Goal: Find specific page/section: Find specific page/section

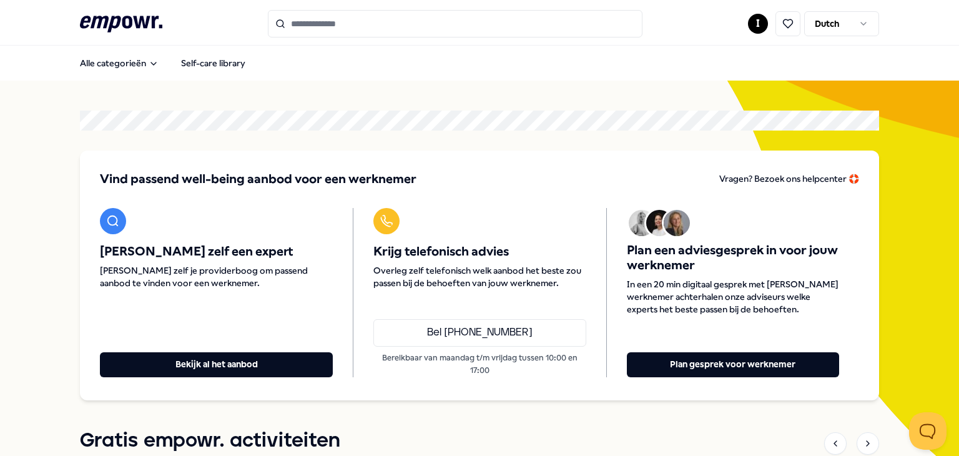
click at [510, 134] on section "Vind passend well-being aanbod voor een werknemer [PERSON_NAME]? Bezoek ons hel…" at bounding box center [479, 256] width 799 height 290
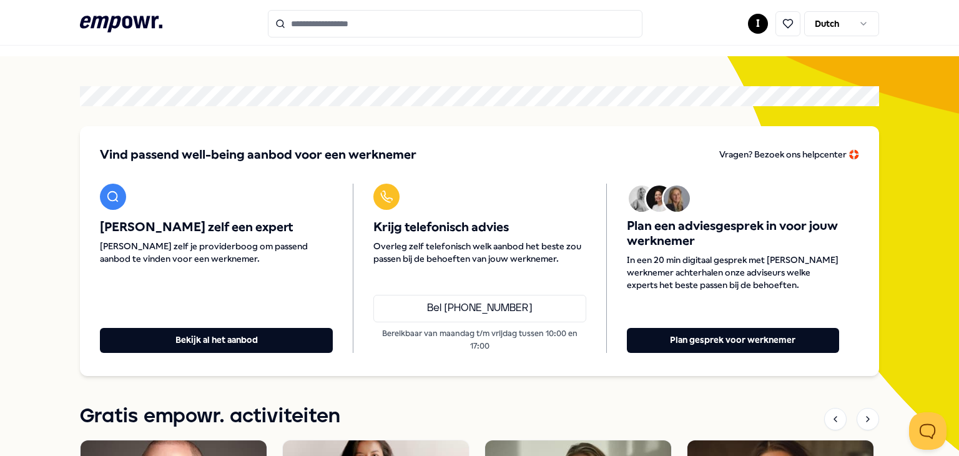
scroll to position [62, 0]
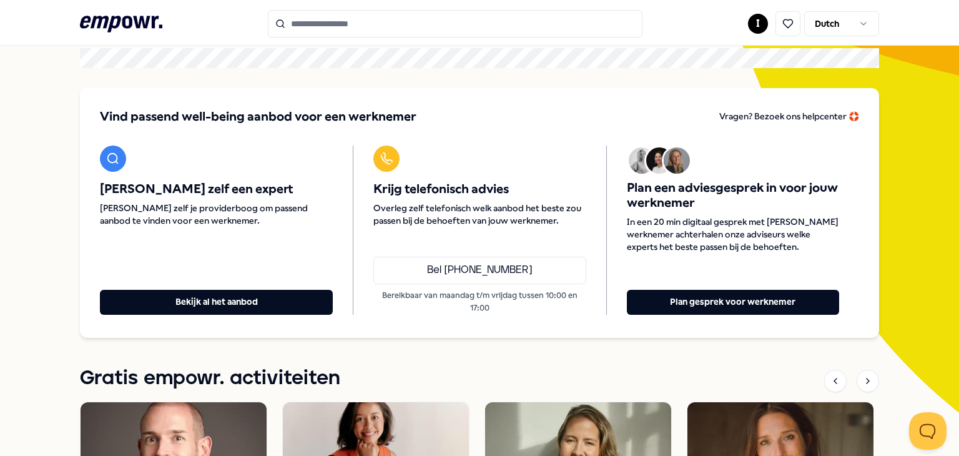
click at [750, 25] on html ".empowr-logo_svg__cls-1{fill:#03032f} I Dutch Alle categorieën Self-care librar…" at bounding box center [479, 228] width 959 height 456
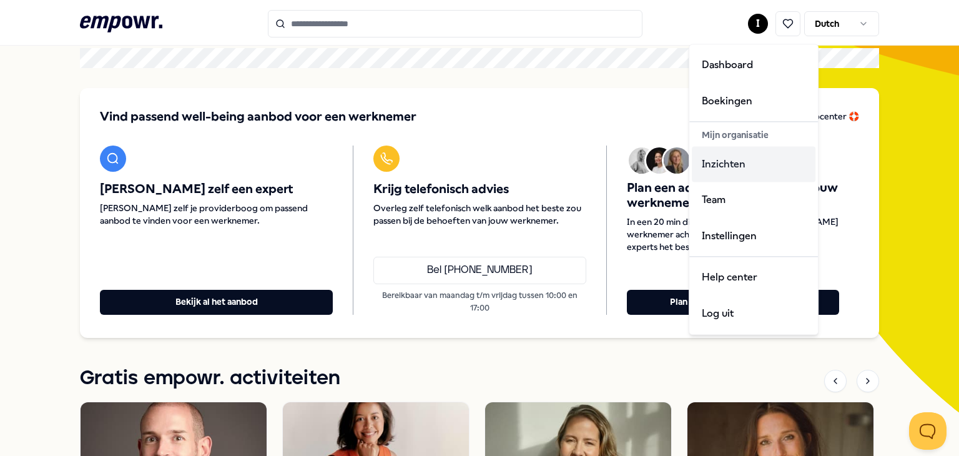
click at [745, 155] on div "Inzichten" at bounding box center [754, 164] width 124 height 36
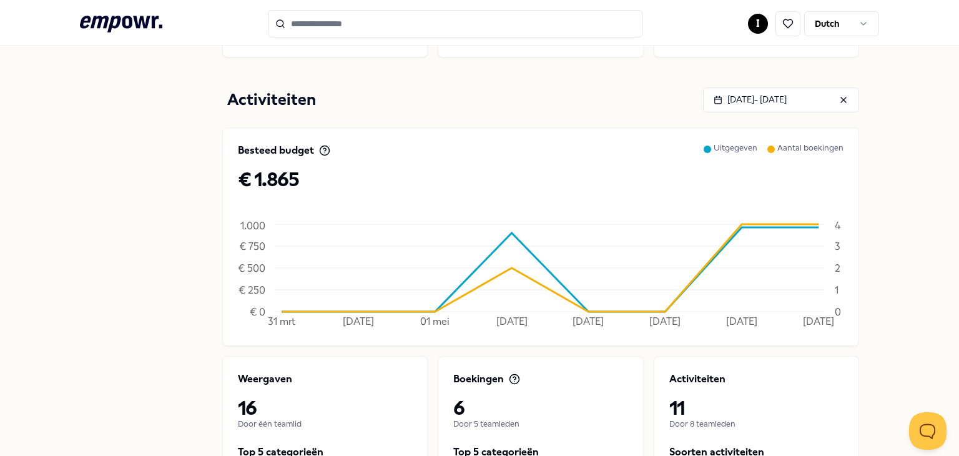
scroll to position [312, 0]
click at [258, 185] on p "€ 1.865" at bounding box center [541, 180] width 606 height 22
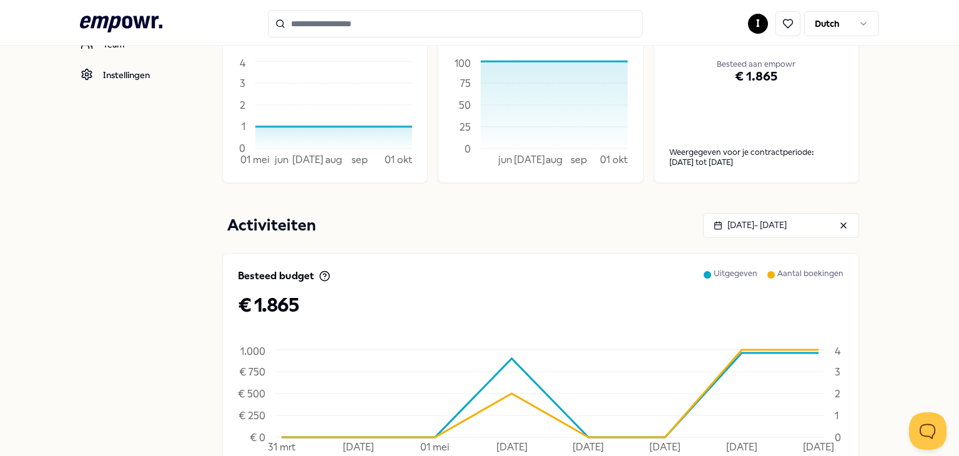
scroll to position [62, 0]
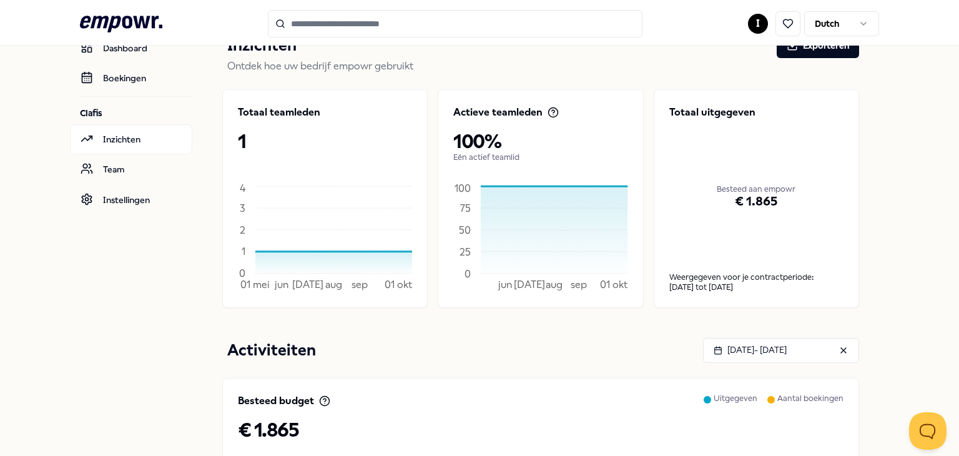
click at [725, 275] on p "Weergegeven voor je contractperiode:" at bounding box center [756, 277] width 174 height 10
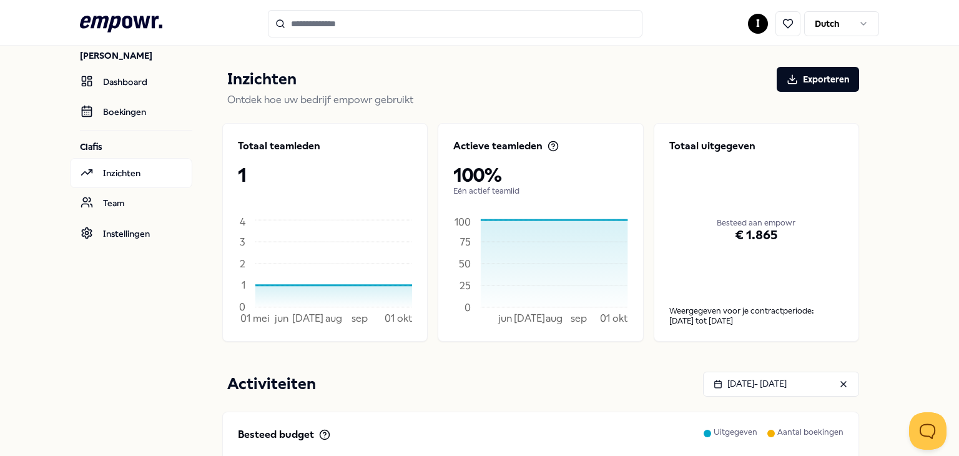
scroll to position [0, 0]
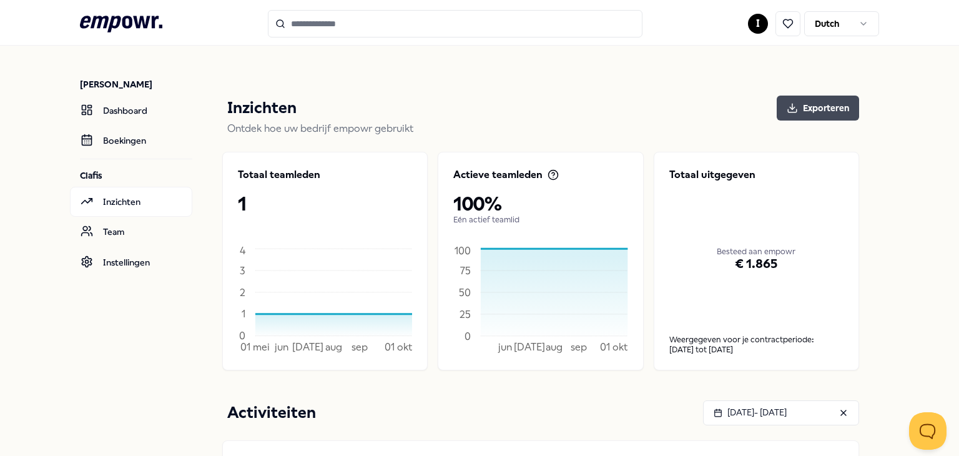
click at [814, 112] on button "Exporteren" at bounding box center [818, 108] width 82 height 25
click at [113, 130] on link "Boekingen" at bounding box center [131, 140] width 122 height 30
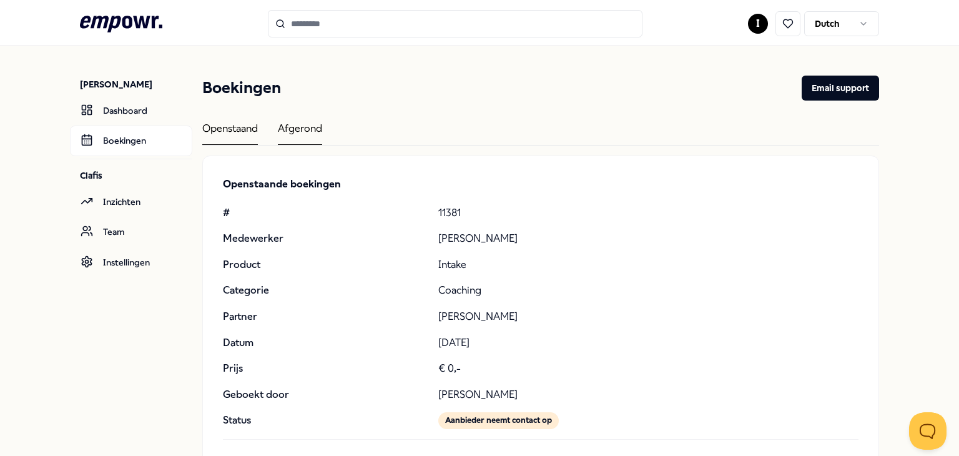
click at [300, 129] on div "Afgerond" at bounding box center [300, 132] width 44 height 24
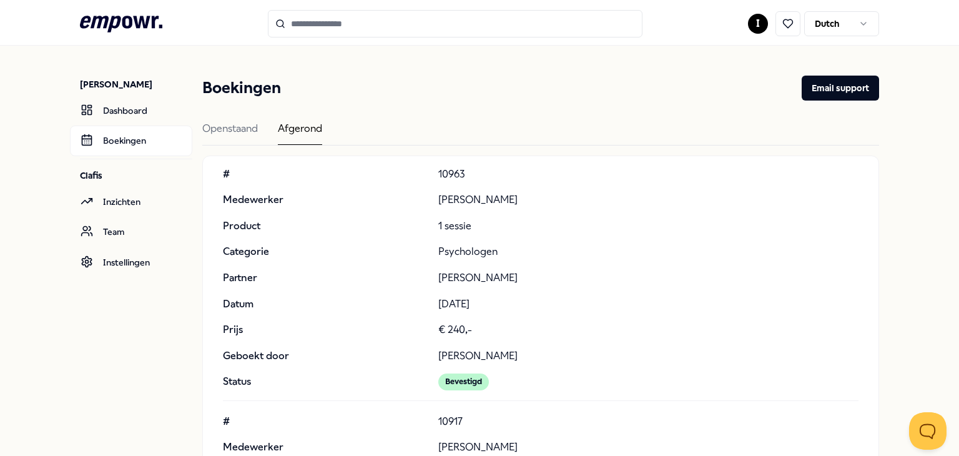
scroll to position [21, 0]
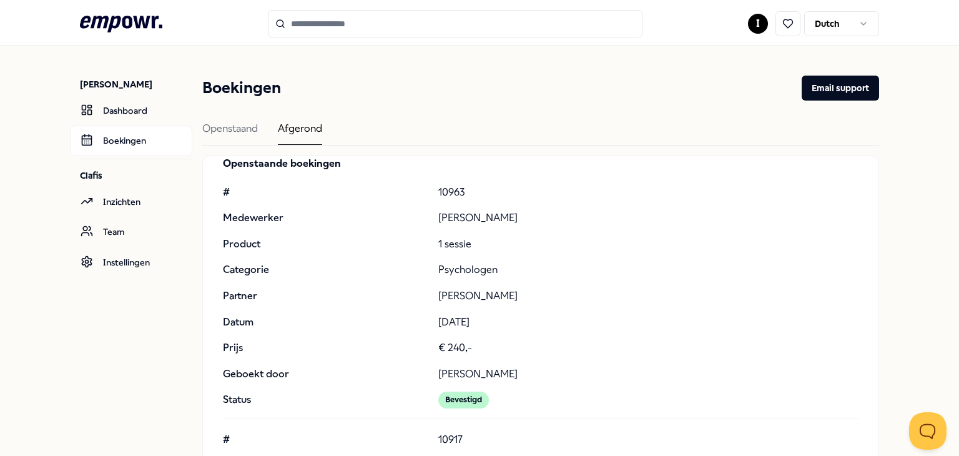
click at [556, 308] on div "# 10963 Medewerker [PERSON_NAME] Product 1 sessie Categorie Psychologen Partner…" at bounding box center [541, 296] width 636 height 224
drag, startPoint x: 539, startPoint y: 293, endPoint x: 406, endPoint y: 295, distance: 133.0
click at [406, 295] on div "# 10963 Medewerker [PERSON_NAME] Product 1 sessie Categorie Psychologen Partner…" at bounding box center [541, 296] width 636 height 224
copy div "[PERSON_NAME]"
click at [343, 28] on input "Search for products, categories or subcategories" at bounding box center [455, 23] width 375 height 27
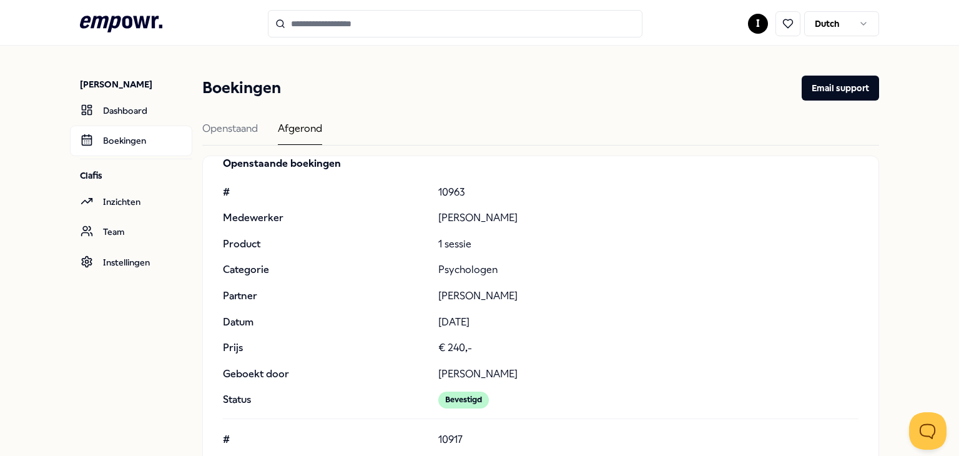
paste input "**********"
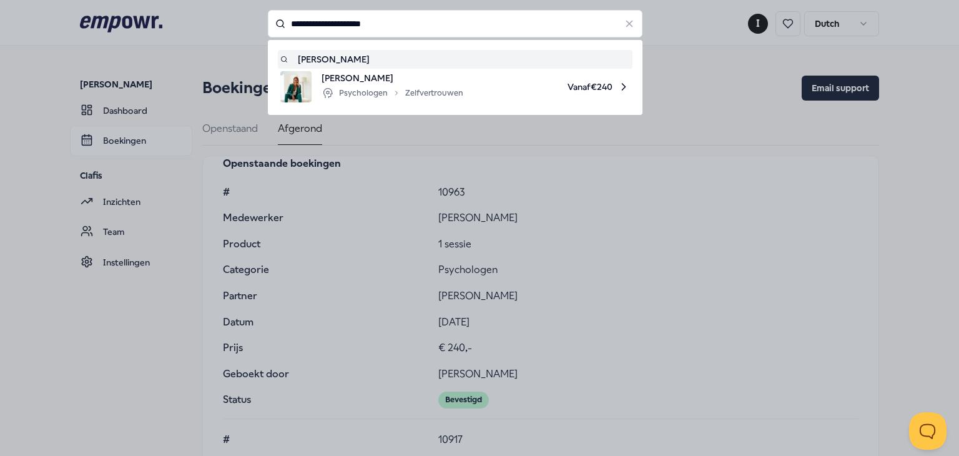
type input "**********"
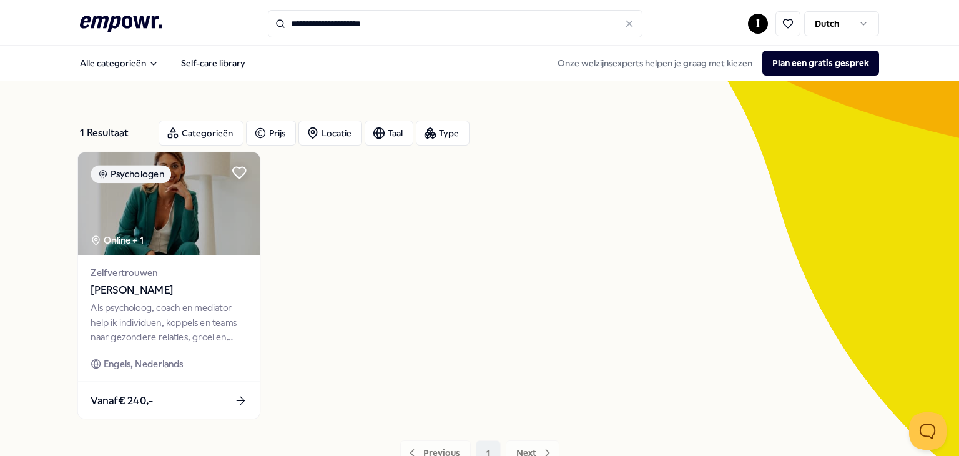
click at [184, 222] on img at bounding box center [169, 203] width 182 height 103
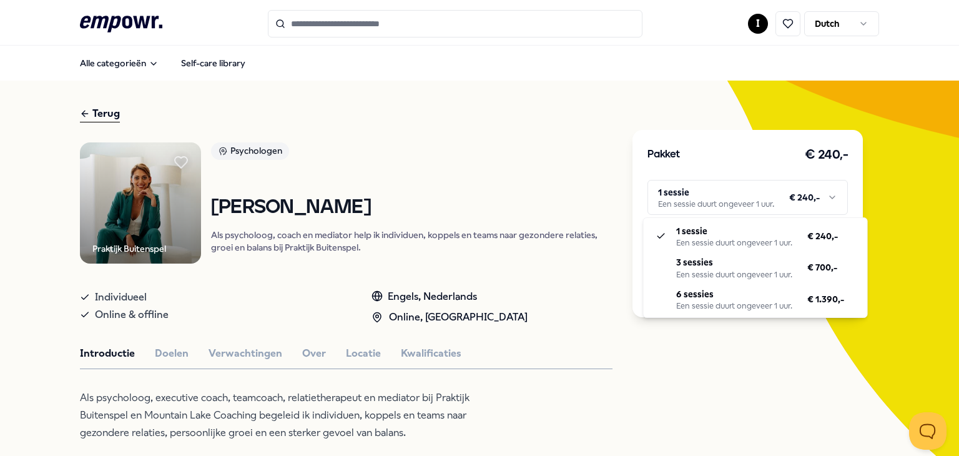
click at [769, 203] on html ".empowr-logo_svg__cls-1{fill:#03032f} I Dutch Alle categorieën Self-care librar…" at bounding box center [479, 228] width 959 height 456
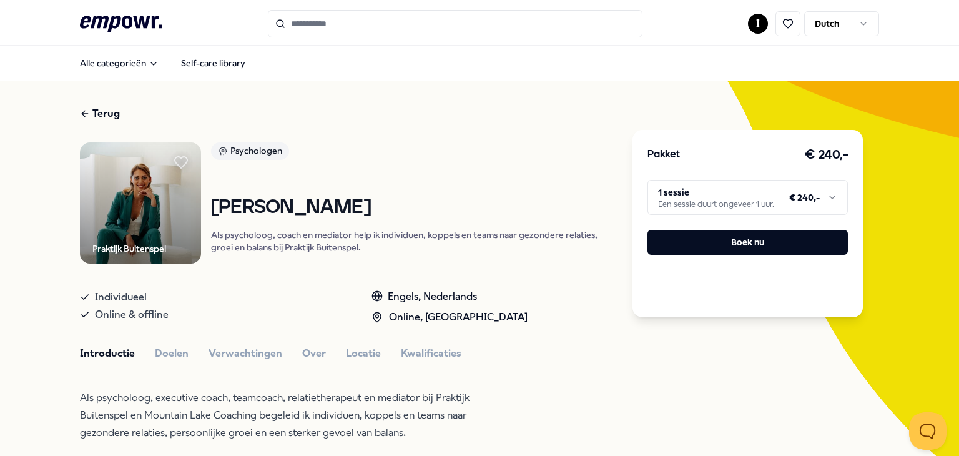
click at [119, 20] on icon at bounding box center [121, 24] width 82 height 16
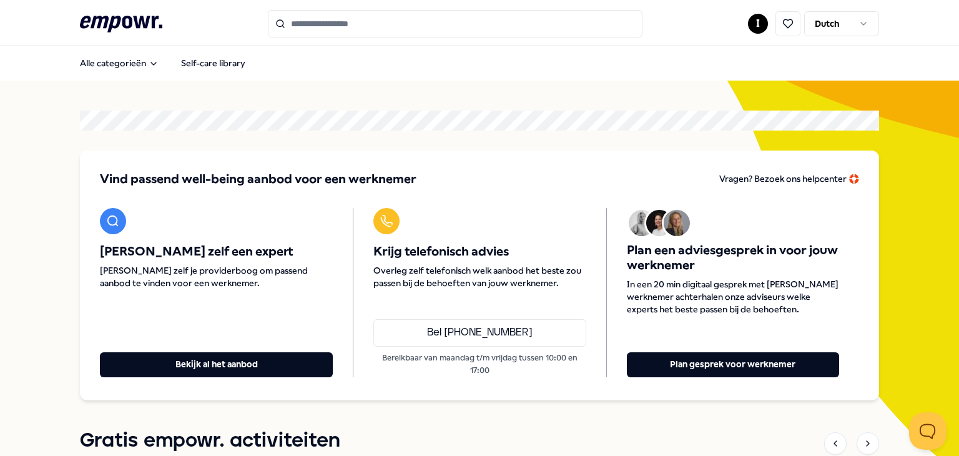
click at [762, 25] on html ".empowr-logo_svg__cls-1{fill:#03032f} I Dutch Alle categorieën Self-care librar…" at bounding box center [479, 228] width 959 height 456
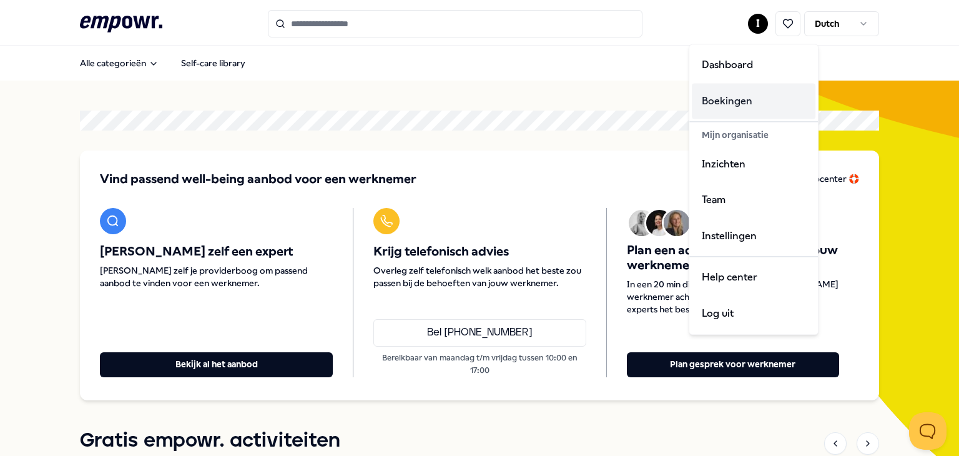
click at [743, 99] on div "Boekingen" at bounding box center [754, 101] width 124 height 36
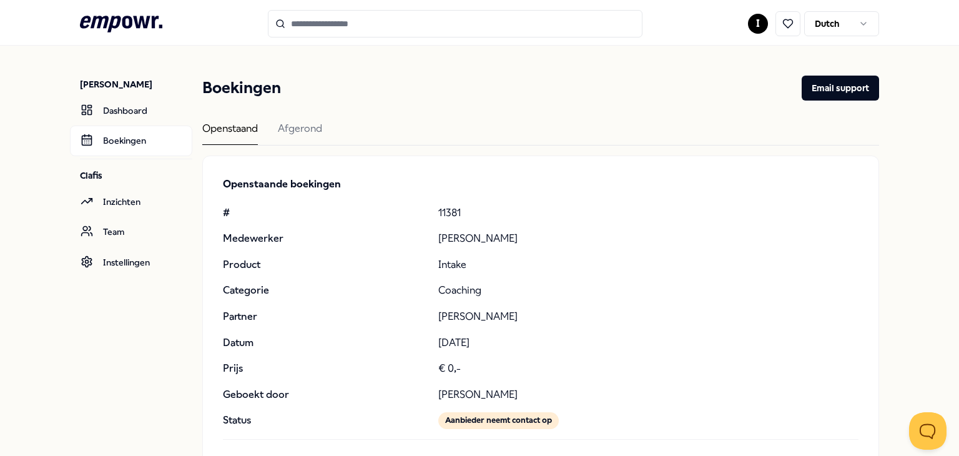
click at [116, 31] on icon ".empowr-logo_svg__cls-1{fill:#03032f}" at bounding box center [121, 23] width 82 height 23
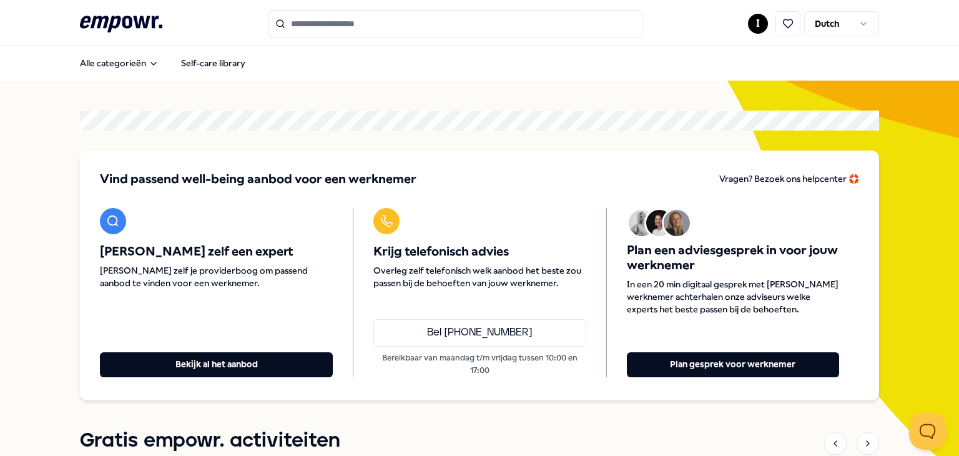
click at [307, 26] on input "Search for products, categories or subcategories" at bounding box center [455, 23] width 375 height 27
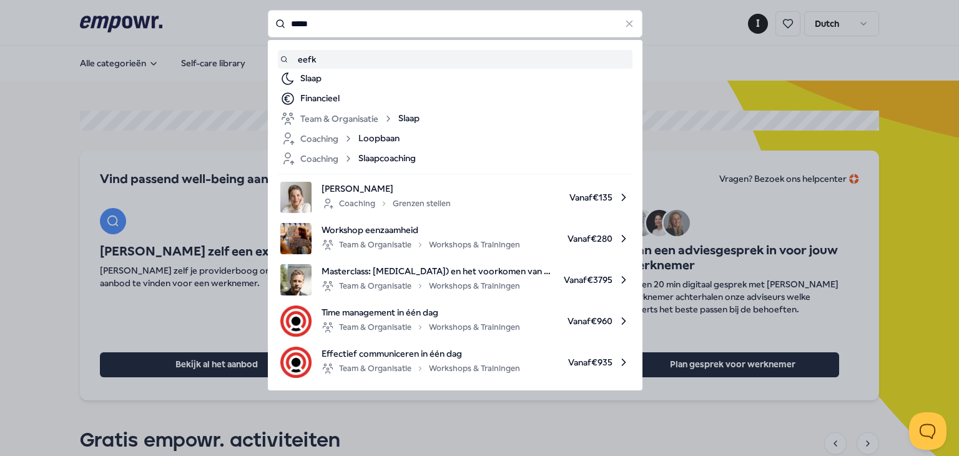
type input "*****"
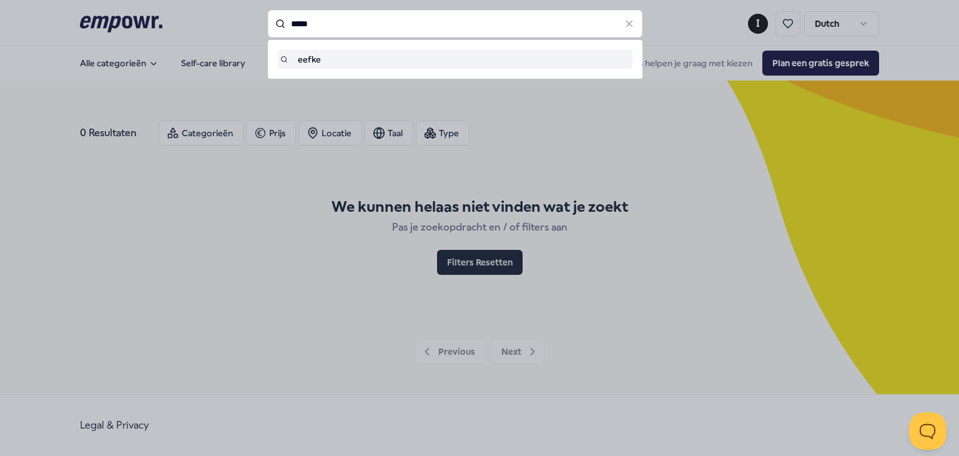
drag, startPoint x: 378, startPoint y: 23, endPoint x: 252, endPoint y: 26, distance: 126.1
click at [268, 26] on div "***** eefke" at bounding box center [455, 23] width 375 height 27
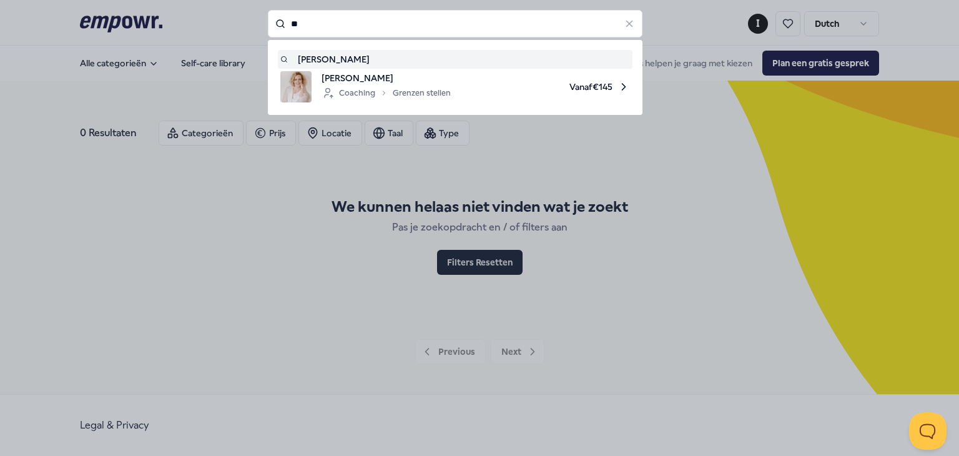
type input "*"
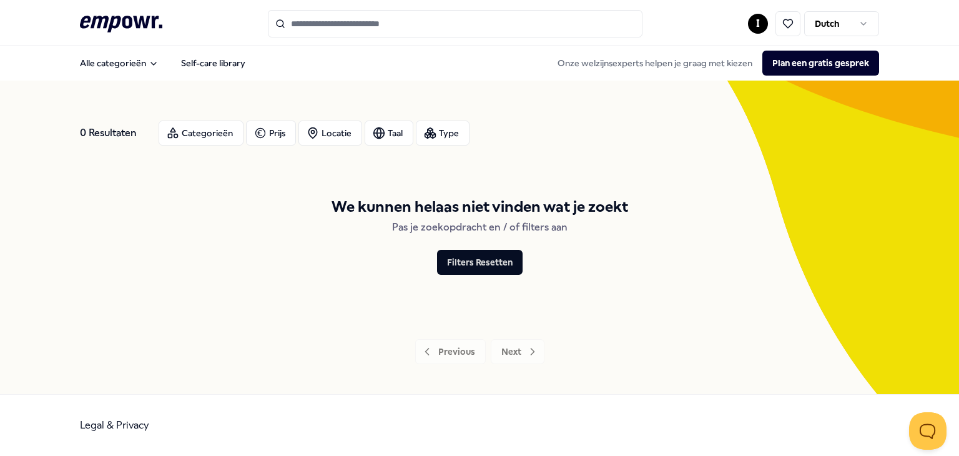
click at [197, 177] on div "We kunnen helaas niet vinden wat je zoekt Pas je zoekopdracht en / of filters a…" at bounding box center [479, 234] width 799 height 159
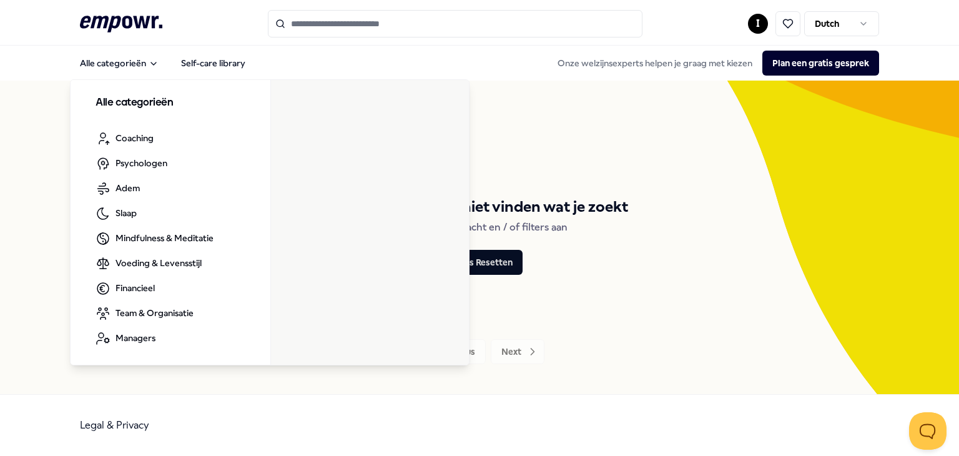
click at [103, 9] on header ".empowr-logo_svg__cls-1{fill:#03032f} I Dutch" at bounding box center [479, 23] width 959 height 46
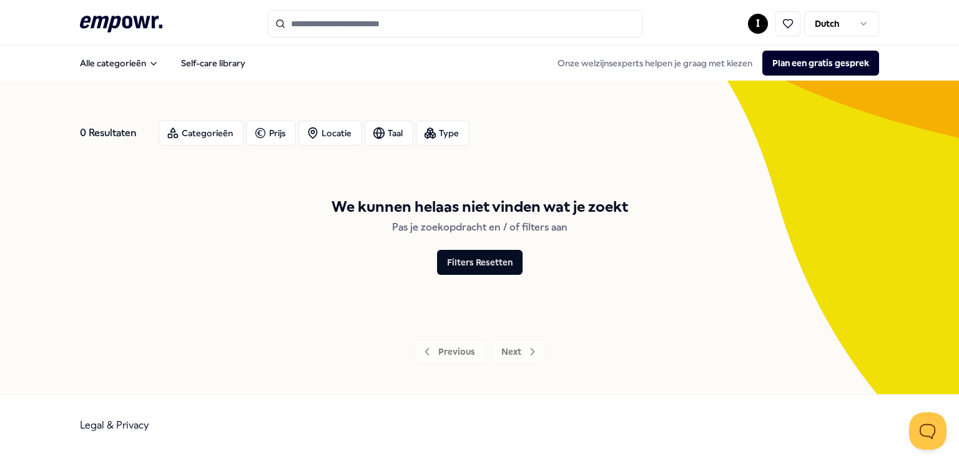
click at [103, 18] on icon at bounding box center [121, 24] width 82 height 16
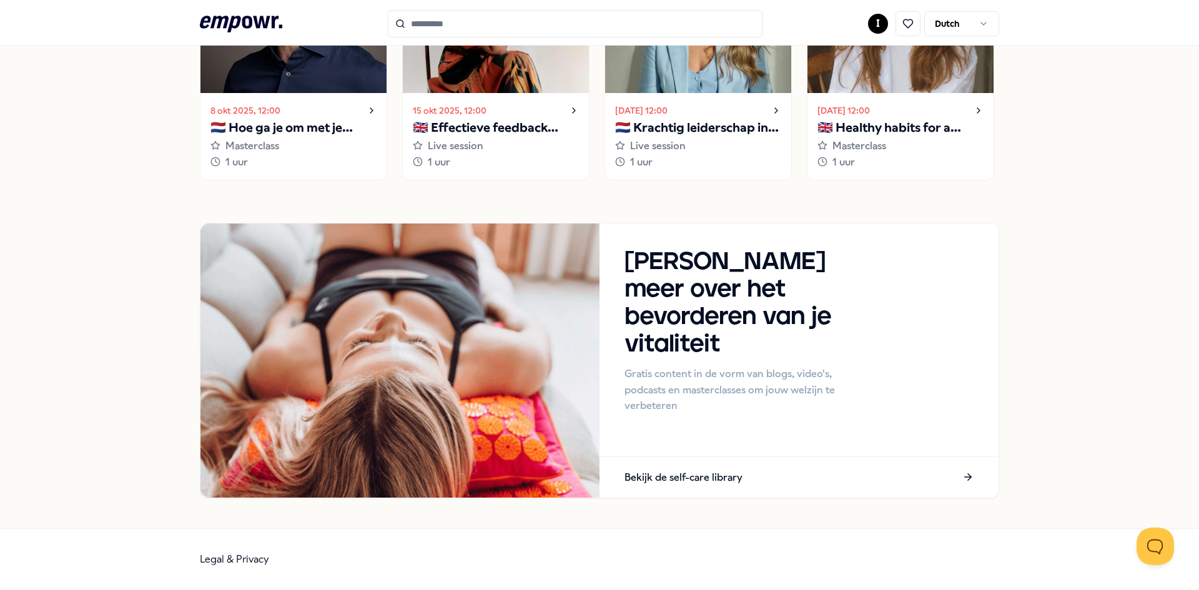
scroll to position [526, 0]
